Goal: Task Accomplishment & Management: Use online tool/utility

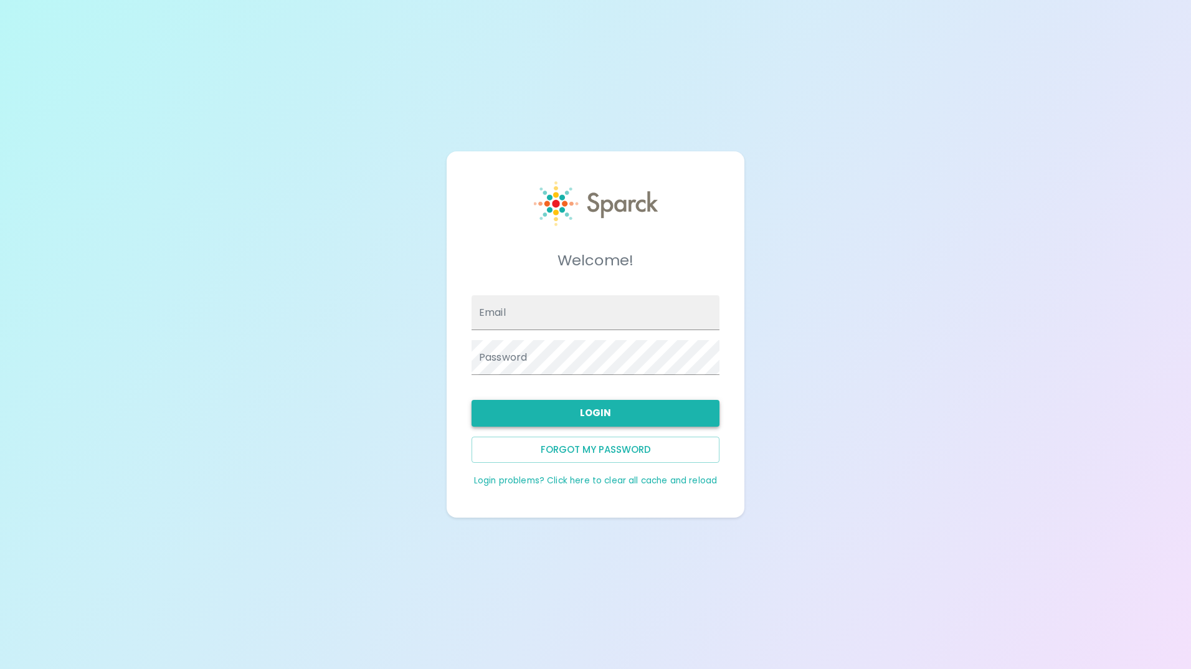
type input "[EMAIL_ADDRESS][DOMAIN_NAME]"
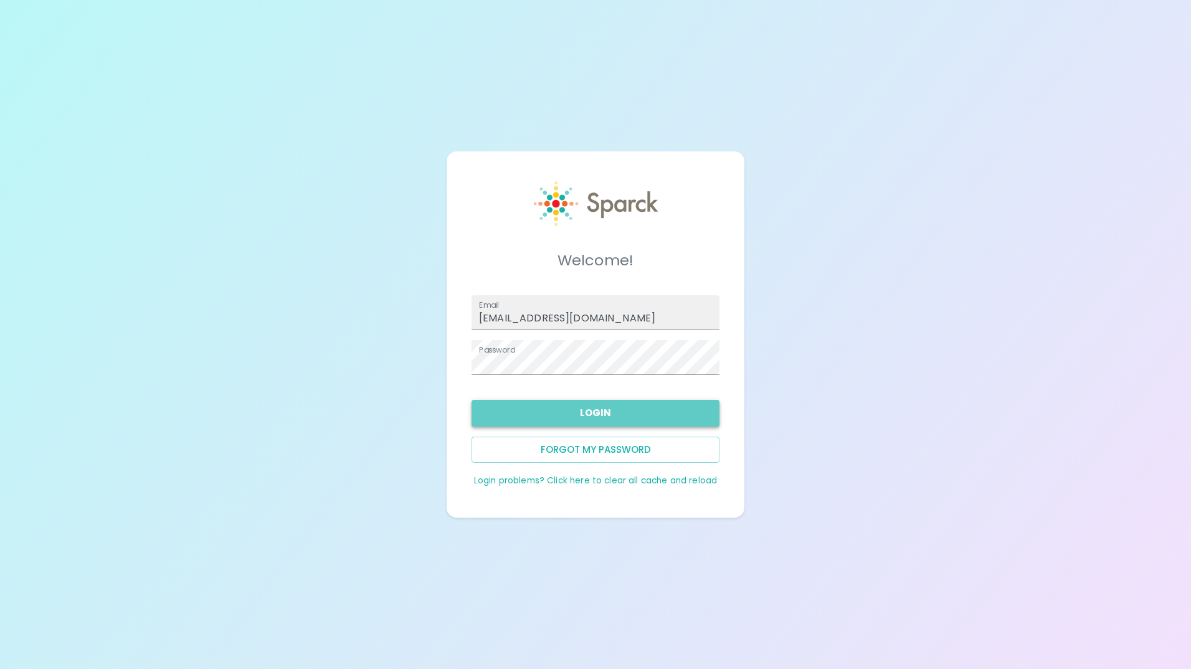
click at [601, 421] on button "Login" at bounding box center [596, 413] width 248 height 26
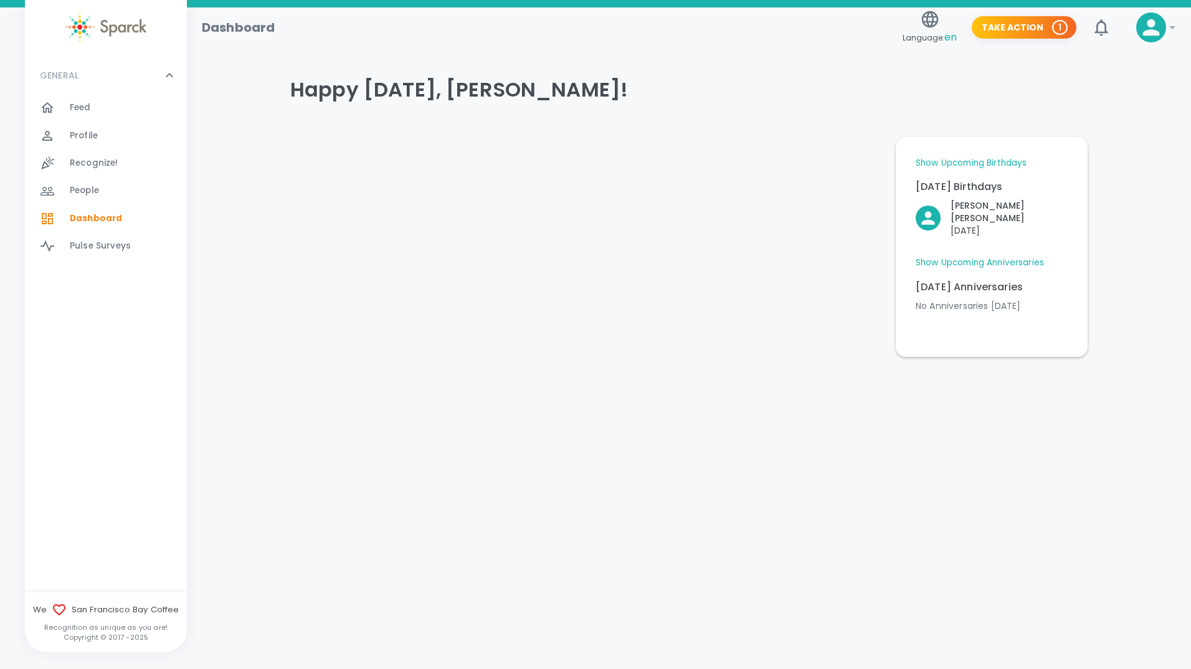
click at [999, 159] on link "Show Upcoming Birthdays" at bounding box center [971, 163] width 111 height 12
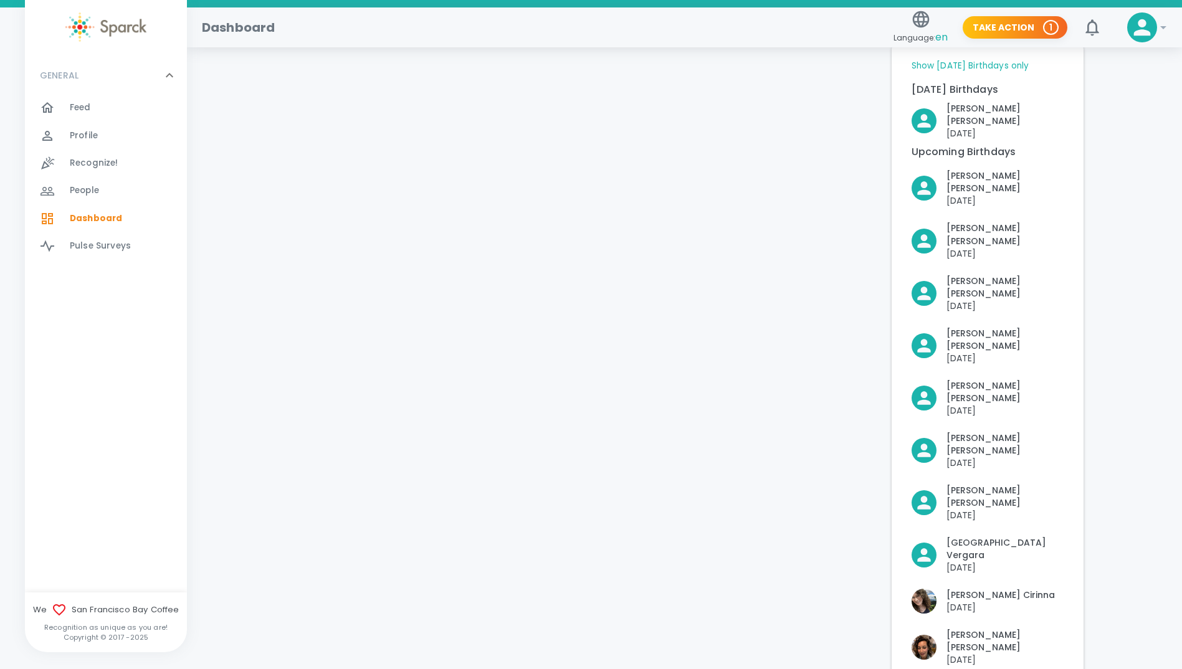
scroll to position [125, 0]
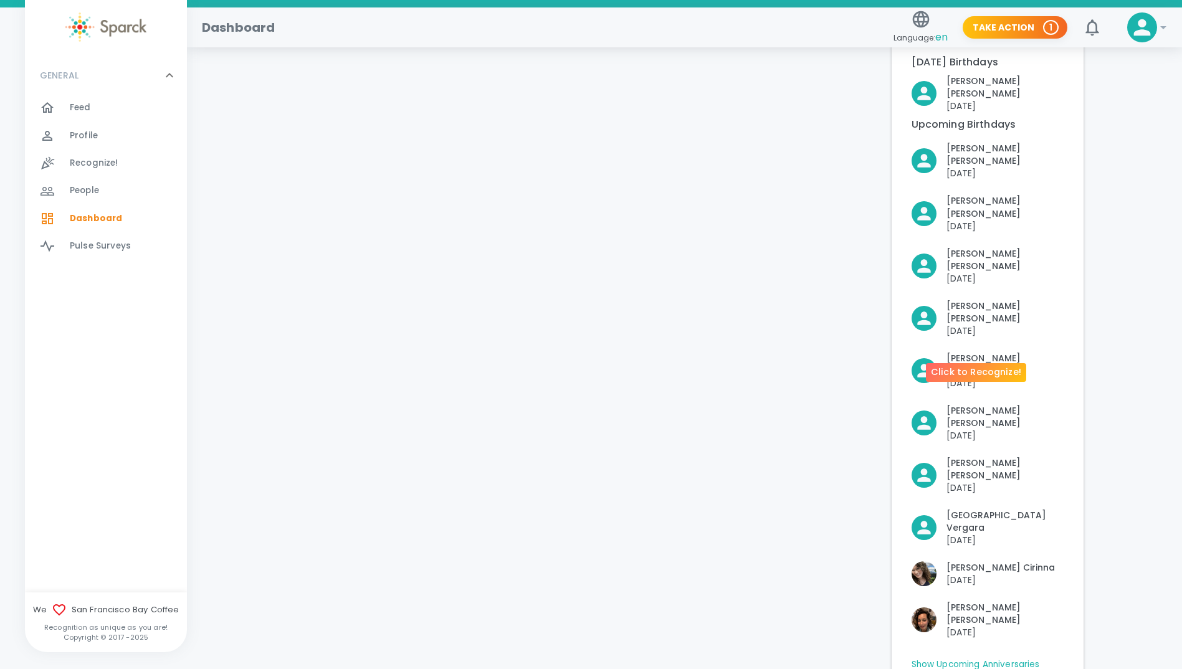
click at [917, 413] on icon "Click to Recognize!" at bounding box center [924, 423] width 20 height 20
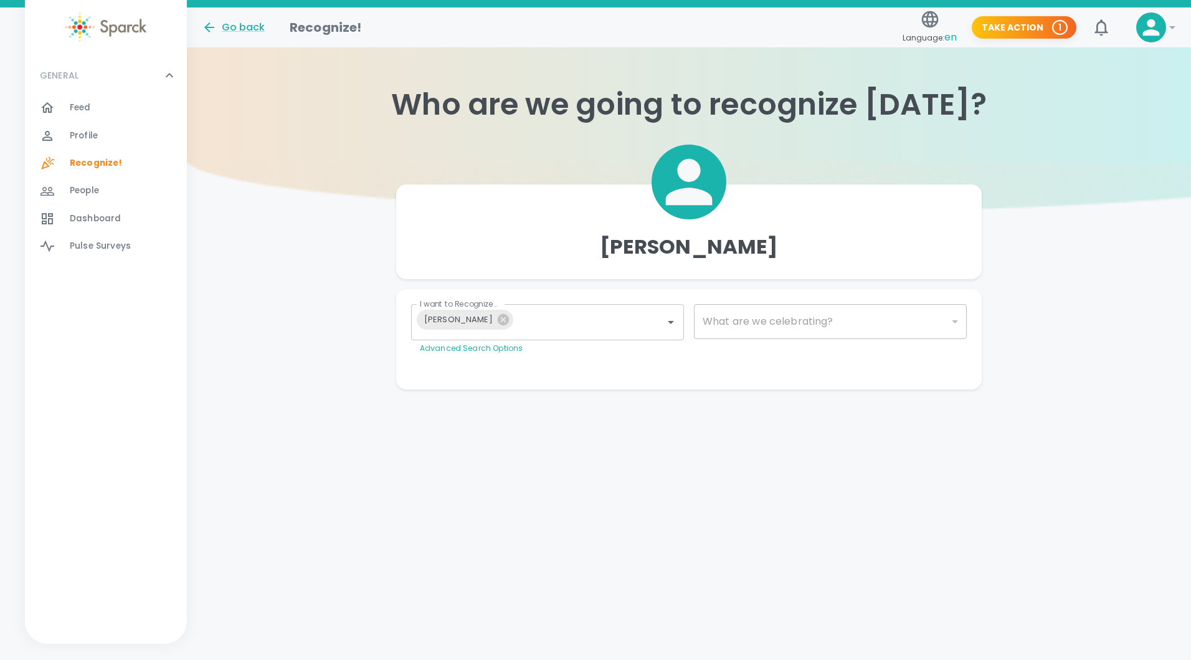
type input "2072"
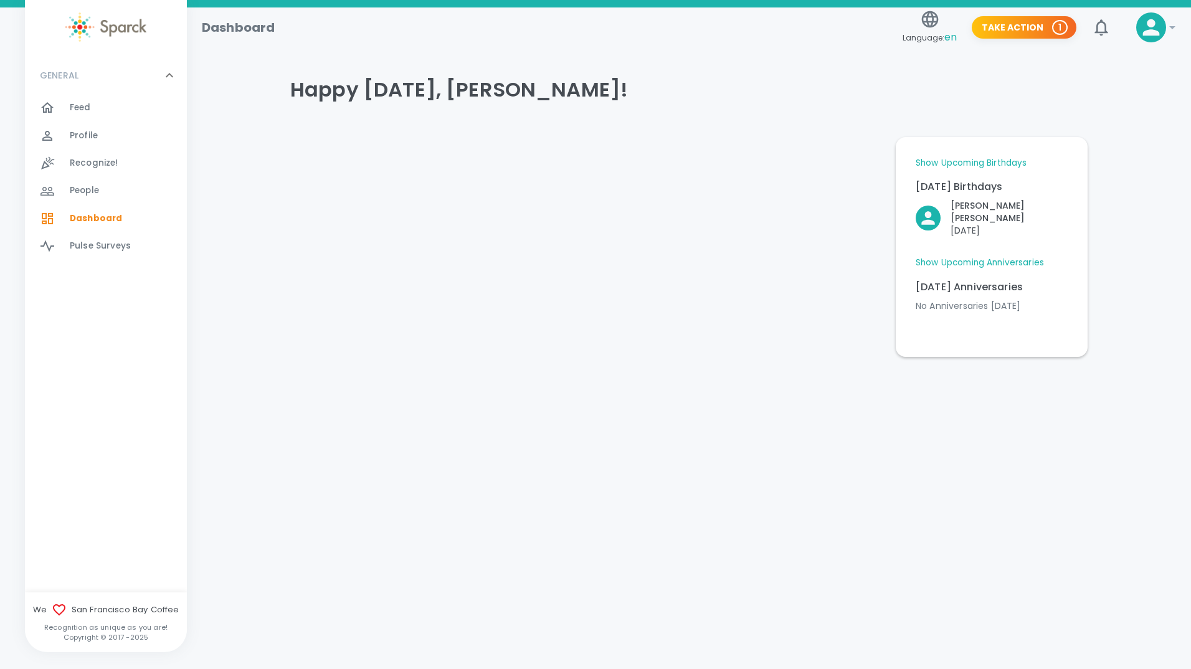
click at [1006, 257] on link "Show Upcoming Anniversaries" at bounding box center [980, 263] width 128 height 12
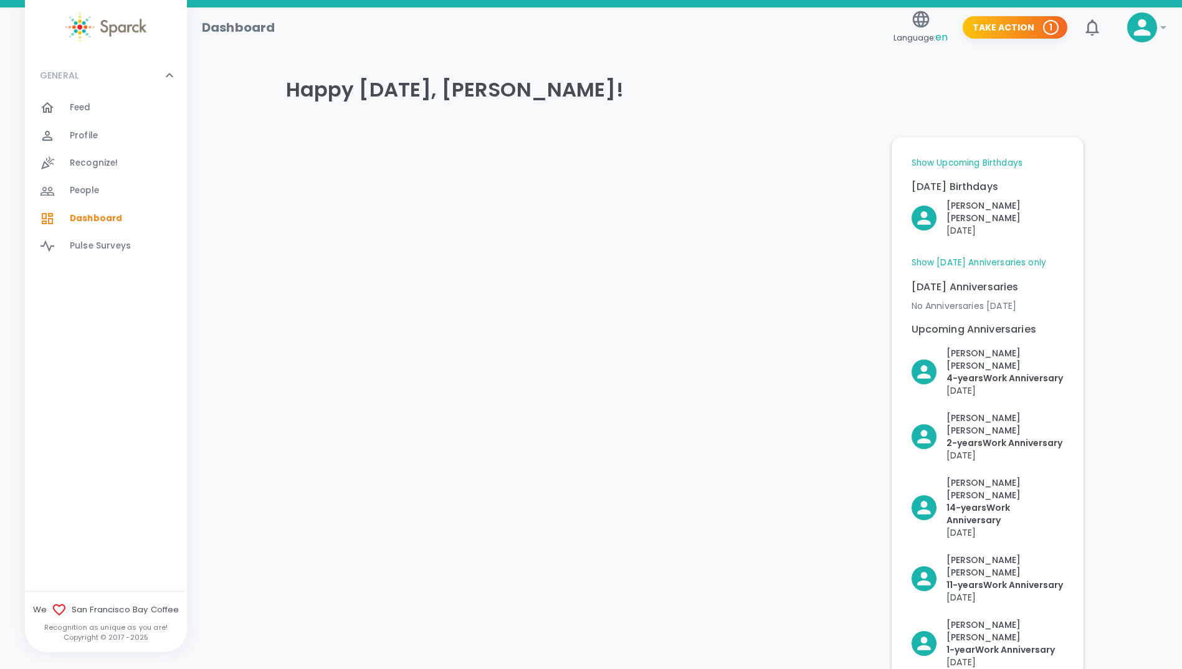
click at [973, 162] on link "Show Upcoming Birthdays" at bounding box center [967, 163] width 111 height 12
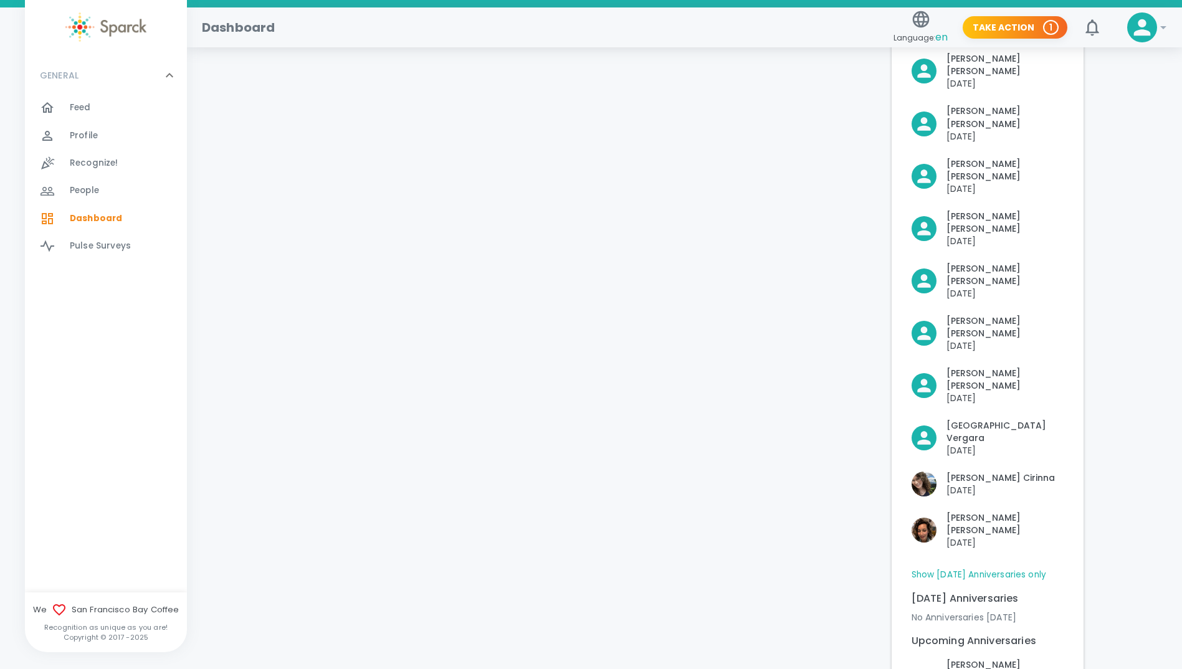
scroll to position [62, 0]
